Goal: Information Seeking & Learning: Learn about a topic

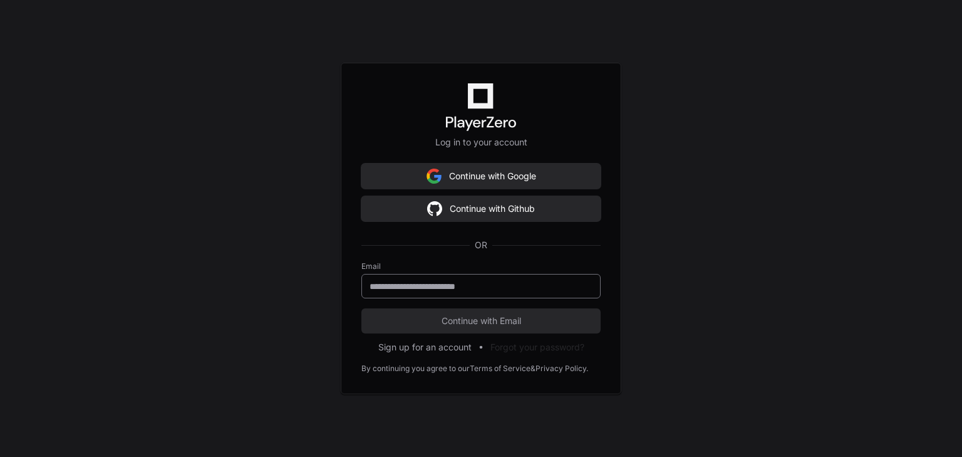
click at [465, 283] on input "email" at bounding box center [481, 286] width 223 height 13
type input "**********"
click at [361, 308] on button "Continue with Email" at bounding box center [480, 320] width 239 height 25
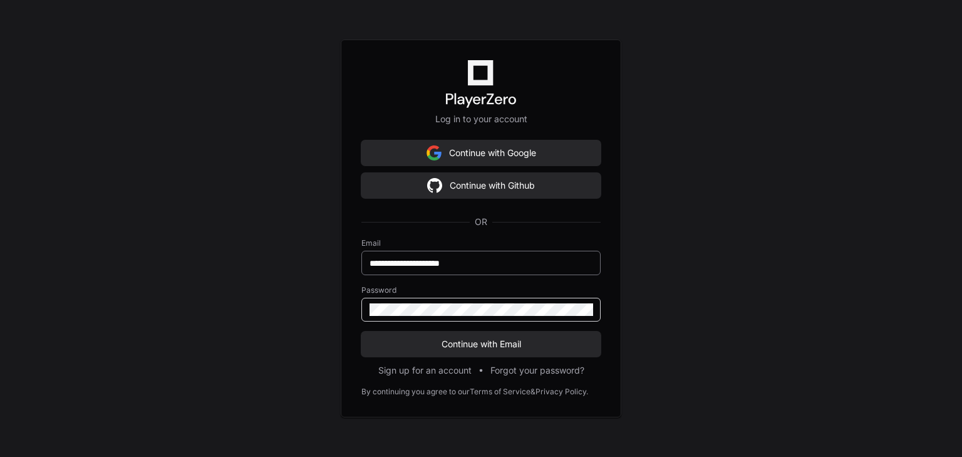
click at [361, 331] on button "Continue with Email" at bounding box center [480, 343] width 239 height 25
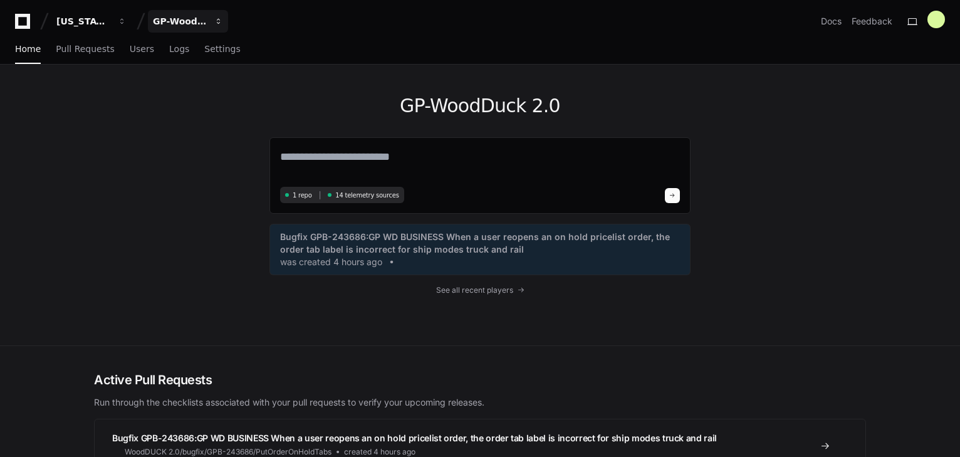
click at [110, 24] on div "GP-WoodDuck 2.0" at bounding box center [83, 21] width 54 height 13
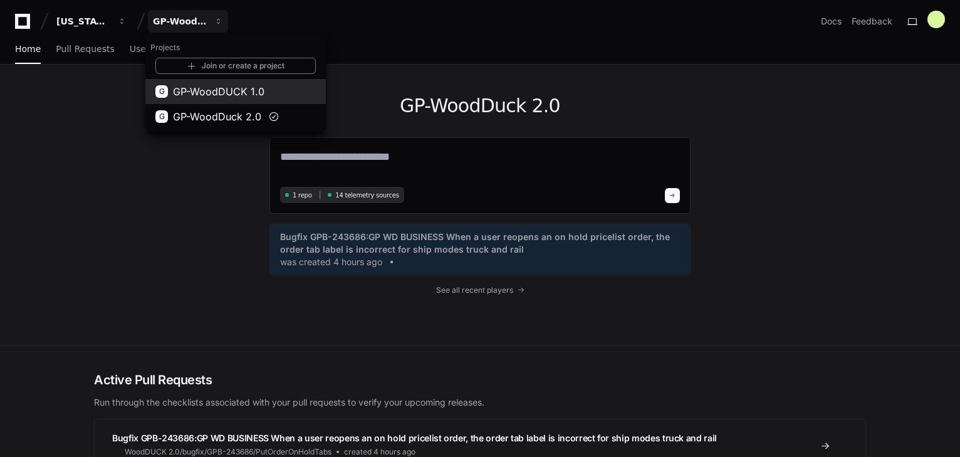
click at [210, 96] on span "GP-WoodDUCK 1.0" at bounding box center [218, 91] width 91 height 15
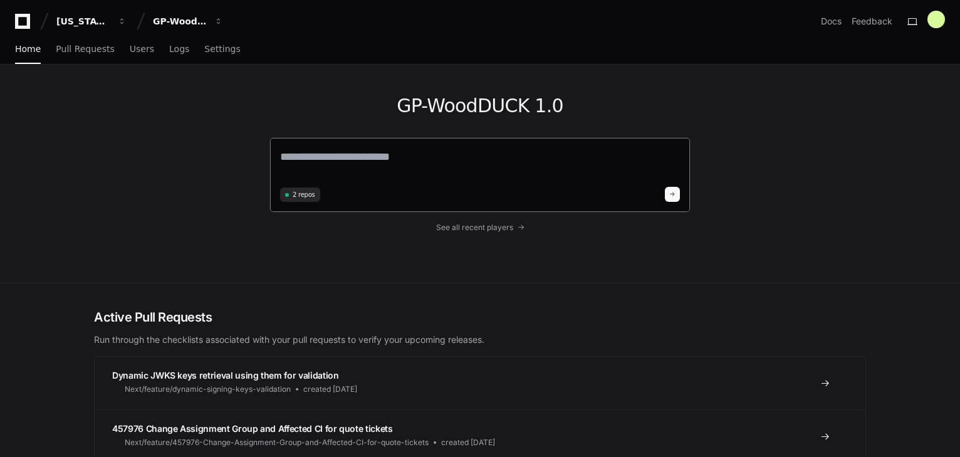
click at [353, 172] on textarea at bounding box center [480, 165] width 400 height 35
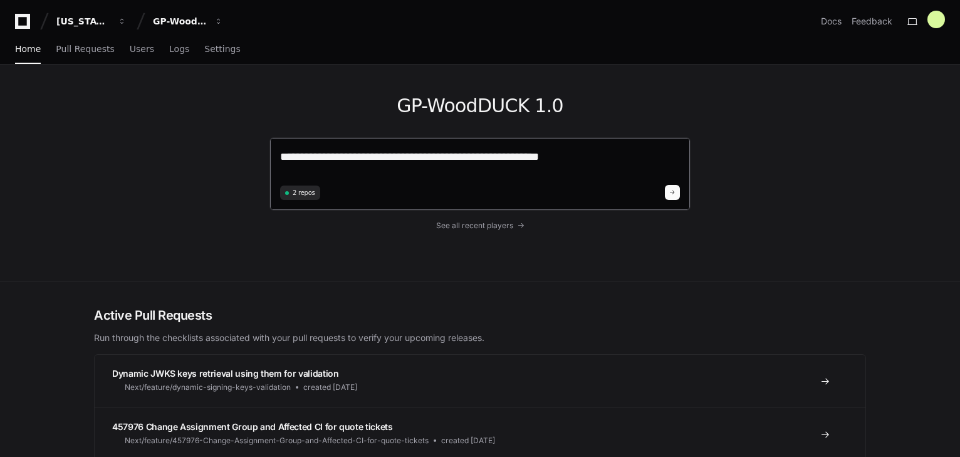
type textarea "**********"
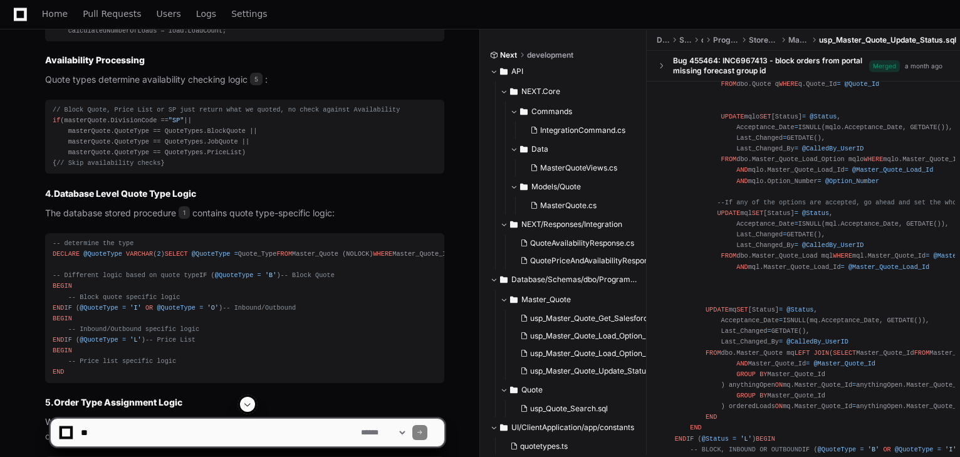
scroll to position [1155, 0]
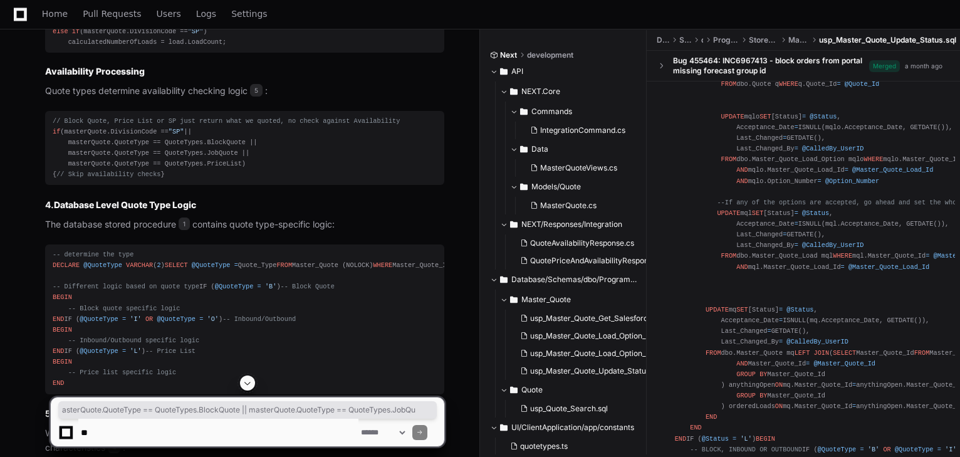
drag, startPoint x: 70, startPoint y: 148, endPoint x: 389, endPoint y: 148, distance: 318.8
click at [389, 48] on div "if (masterQuote.QuoteType == QuoteTypes.BlockQuote || masterQuote.QuoteType == …" at bounding box center [245, 25] width 384 height 43
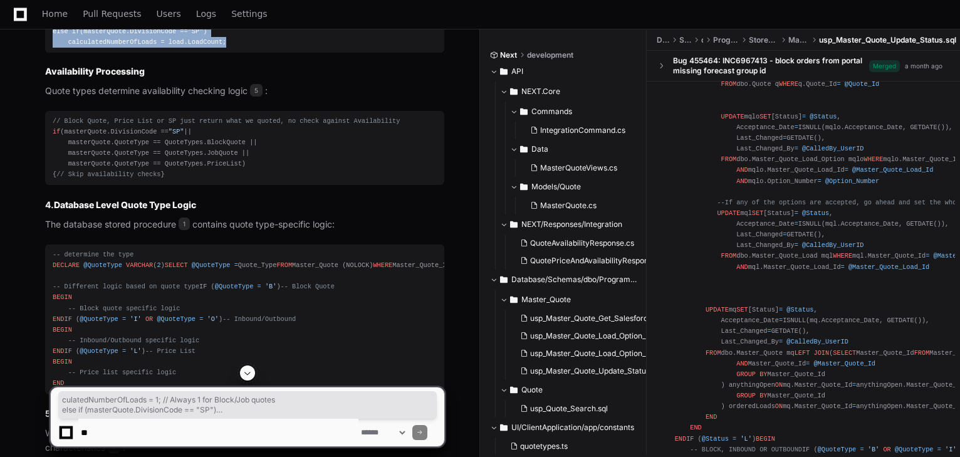
drag, startPoint x: 78, startPoint y: 159, endPoint x: 265, endPoint y: 176, distance: 188.0
click at [265, 48] on div "if (masterQuote.QuoteType == QuoteTypes.BlockQuote || masterQuote.QuoteType == …" at bounding box center [245, 25] width 384 height 43
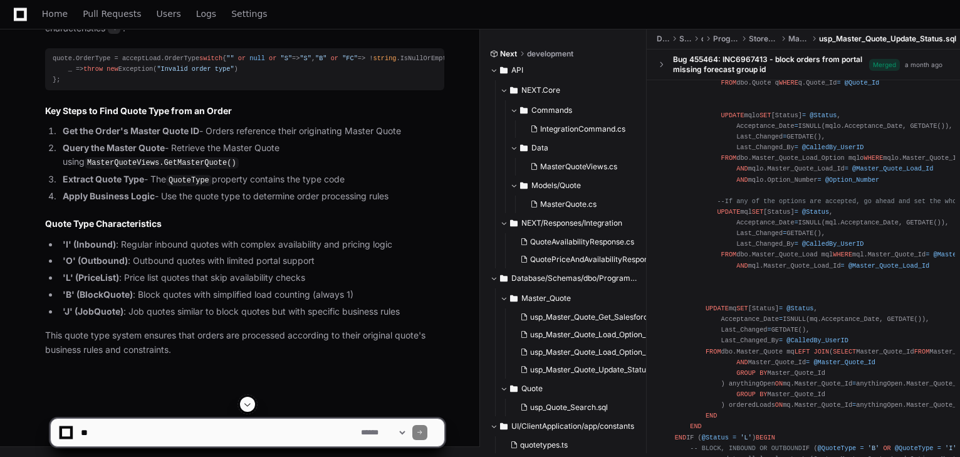
scroll to position [1806, 0]
